Goal: Information Seeking & Learning: Learn about a topic

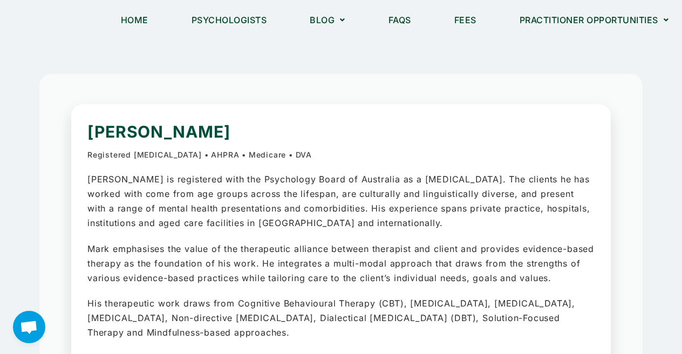
scroll to position [1, 0]
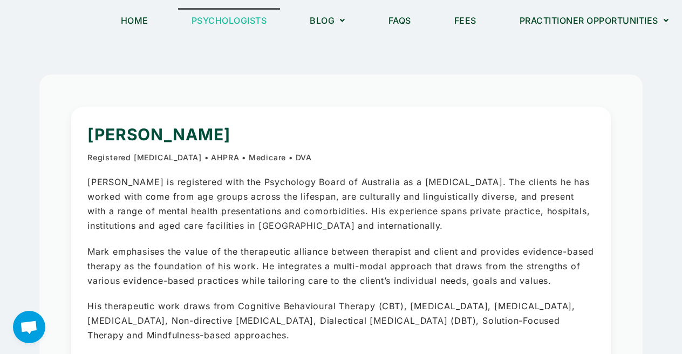
click at [258, 12] on link "Psychologists" at bounding box center [229, 20] width 103 height 25
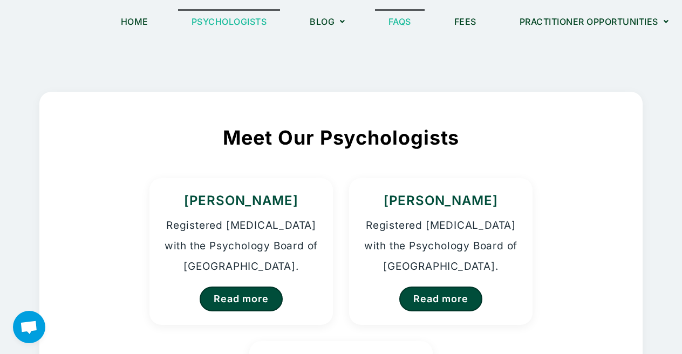
click at [408, 25] on link "FAQs" at bounding box center [400, 21] width 50 height 25
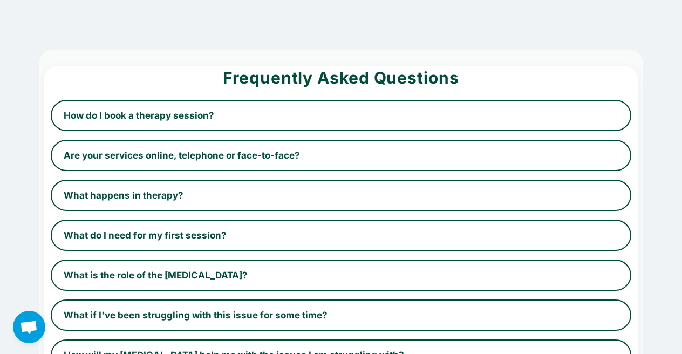
scroll to position [36, 0]
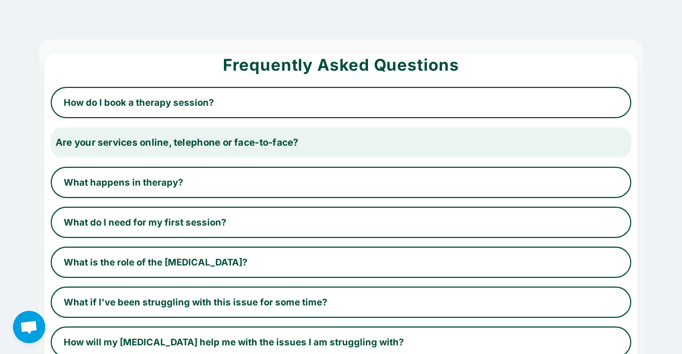
click at [361, 139] on button "Are your services online, telephone or face-to-face?" at bounding box center [341, 142] width 598 height 32
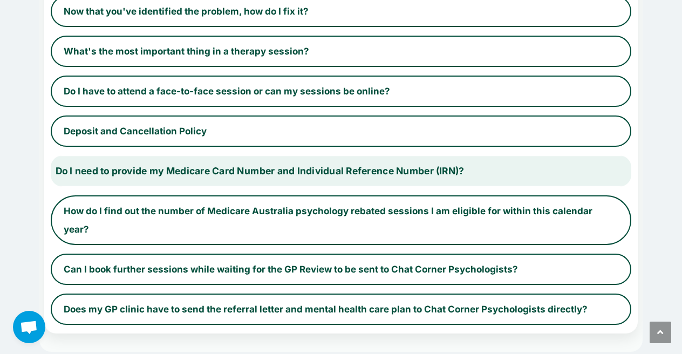
scroll to position [870, 0]
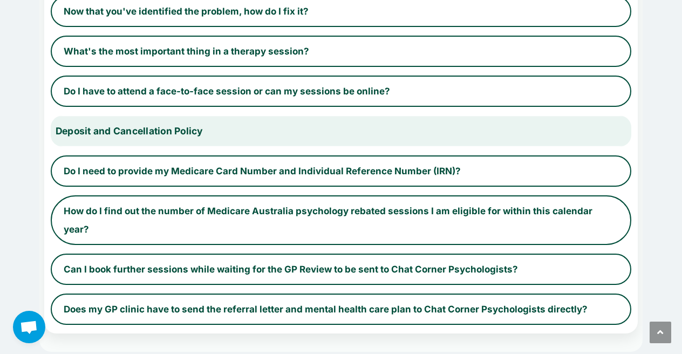
click at [517, 136] on button "Deposit and Cancellation Policy" at bounding box center [341, 131] width 598 height 32
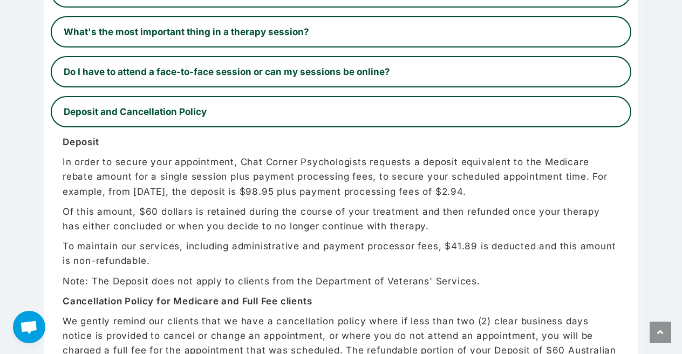
scroll to position [489, 0]
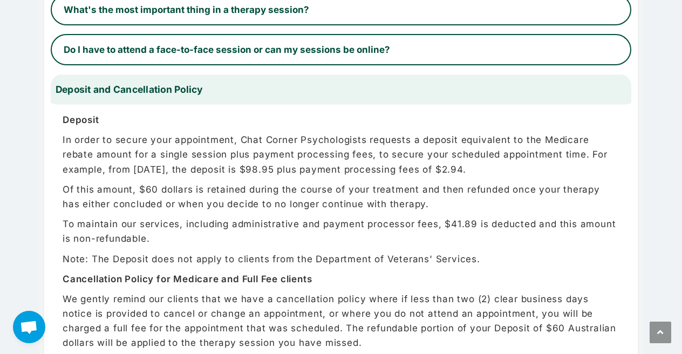
click at [611, 103] on button "Deposit and Cancellation Policy" at bounding box center [341, 89] width 598 height 32
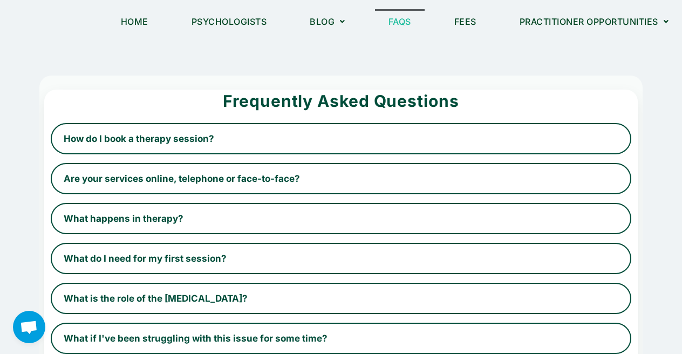
scroll to position [0, 0]
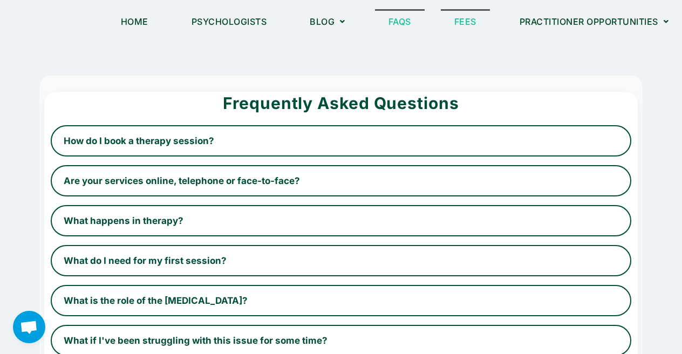
click at [476, 15] on link "Fees" at bounding box center [465, 21] width 49 height 25
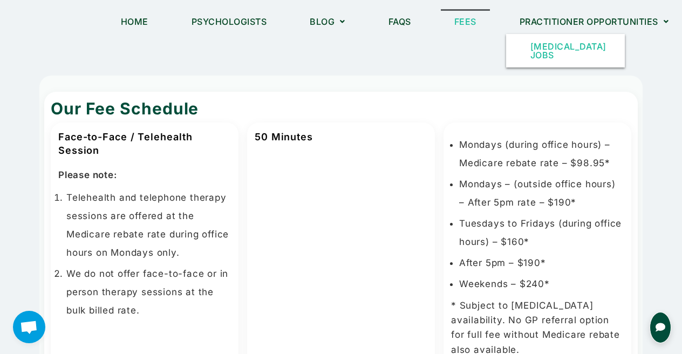
click at [554, 45] on link "[MEDICAL_DATA] Jobs" at bounding box center [565, 50] width 119 height 33
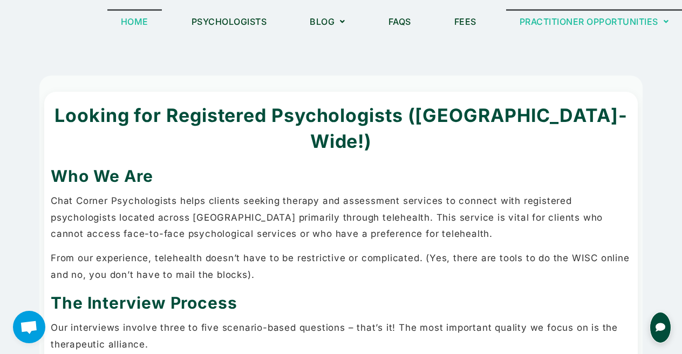
click at [127, 20] on link "Home" at bounding box center [134, 21] width 55 height 25
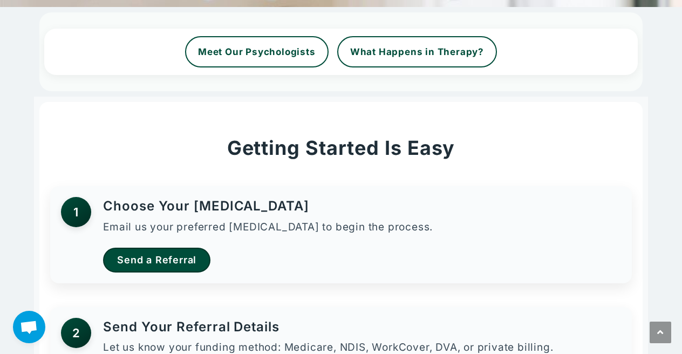
scroll to position [364, 0]
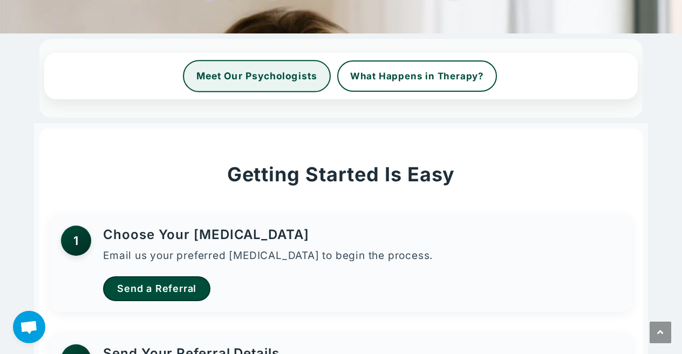
click at [255, 80] on link "Meet Our Psychologists" at bounding box center [257, 76] width 148 height 32
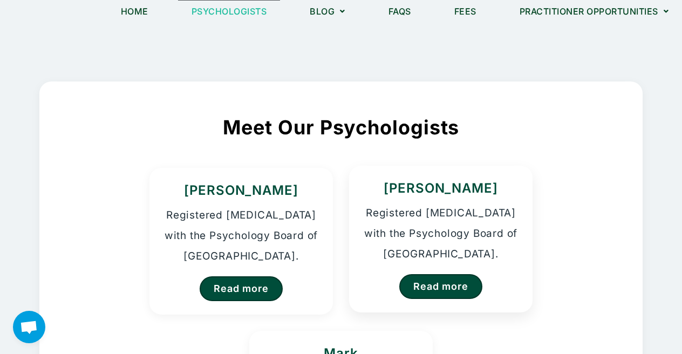
scroll to position [12, 0]
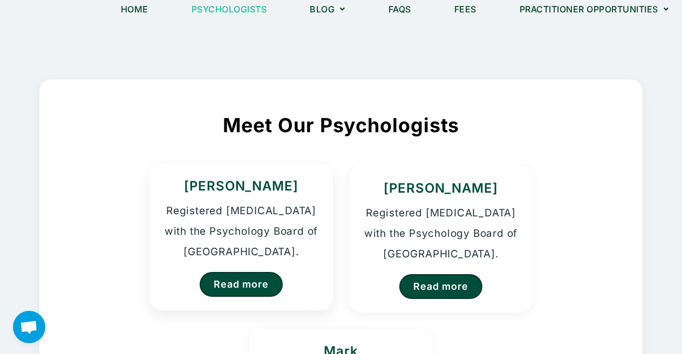
click at [281, 252] on p "Registered [MEDICAL_DATA] with the Psychology Board of [GEOGRAPHIC_DATA]." at bounding box center [241, 232] width 157 height 62
click at [259, 281] on link "Read more" at bounding box center [241, 284] width 85 height 25
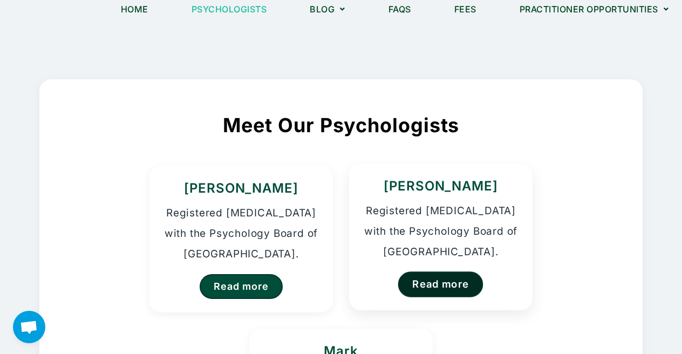
click at [424, 279] on link "Read more" at bounding box center [440, 284] width 85 height 25
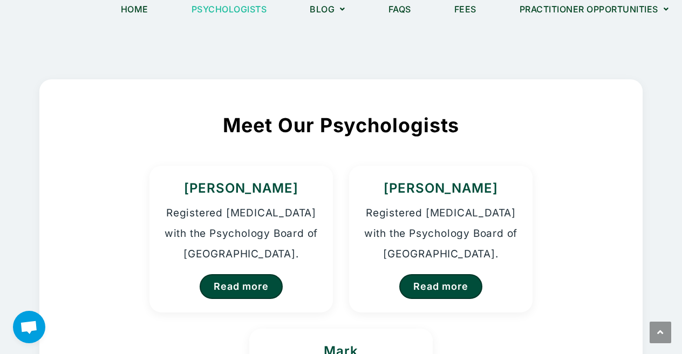
scroll to position [151, 0]
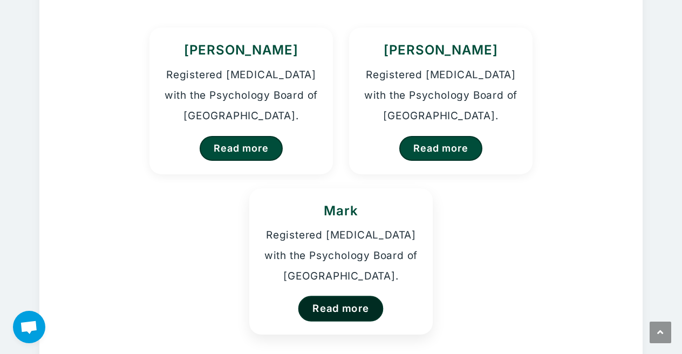
click at [315, 303] on link "Read more" at bounding box center [341, 308] width 85 height 25
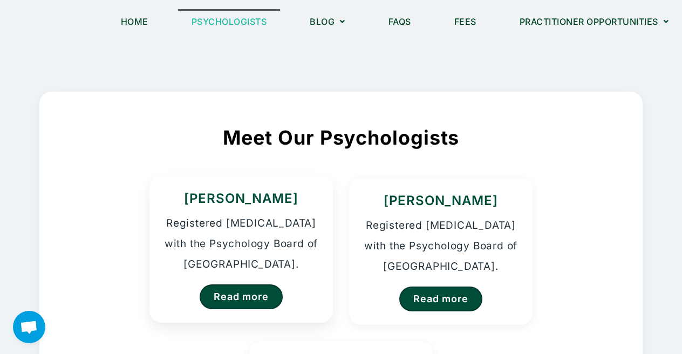
scroll to position [0, 0]
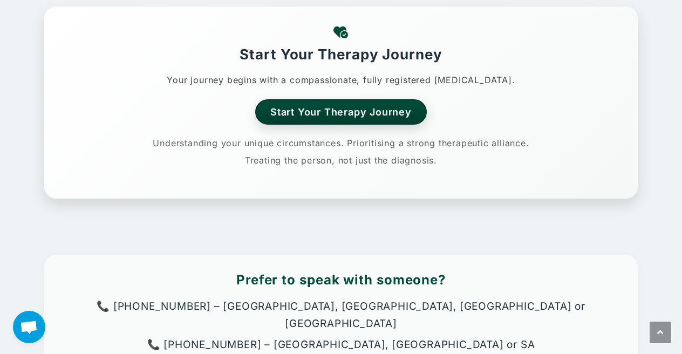
scroll to position [525, 0]
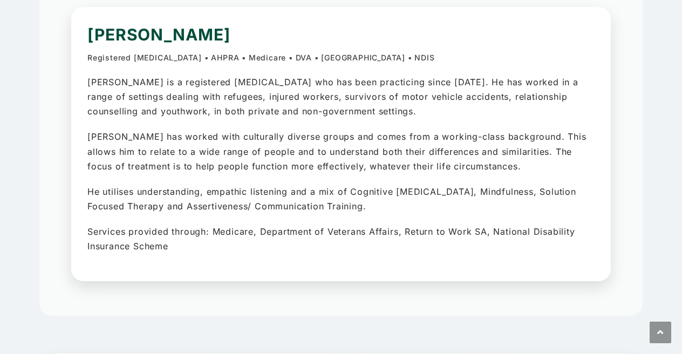
scroll to position [104, 0]
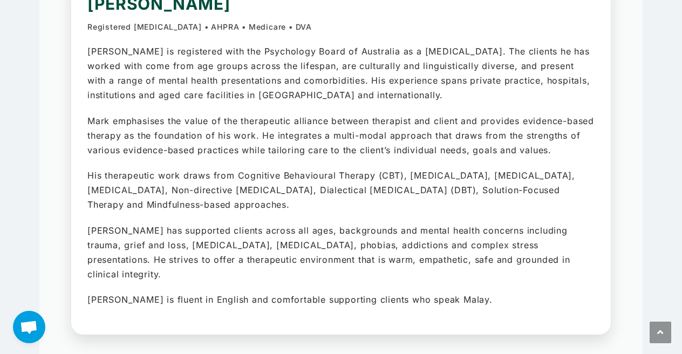
scroll to position [140, 0]
